Goal: Obtain resource: Obtain resource

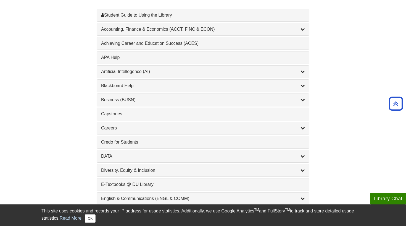
scroll to position [180, 0]
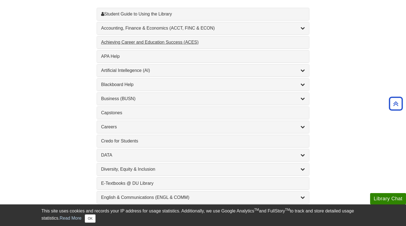
click at [208, 39] on div "Achieving Career and Education Success (ACES) , 1 guides" at bounding box center [203, 42] width 204 height 7
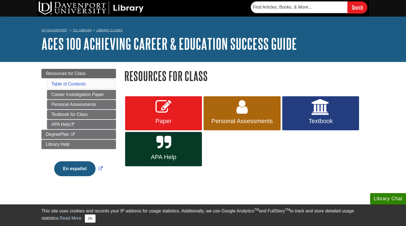
click at [163, 148] on icon at bounding box center [164, 143] width 15 height 16
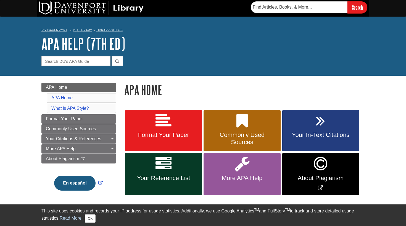
click at [170, 122] on icon at bounding box center [164, 121] width 16 height 16
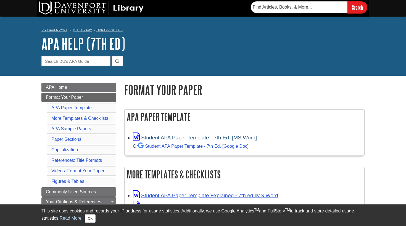
click at [177, 137] on link "Student APA Paper Template - 7th Ed. [MS Word]" at bounding box center [195, 138] width 124 height 6
